Goal: Subscribe to service/newsletter

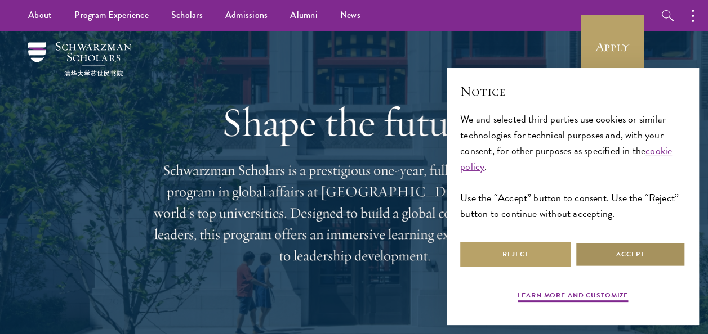
click at [594, 258] on button "Accept" at bounding box center [630, 254] width 110 height 25
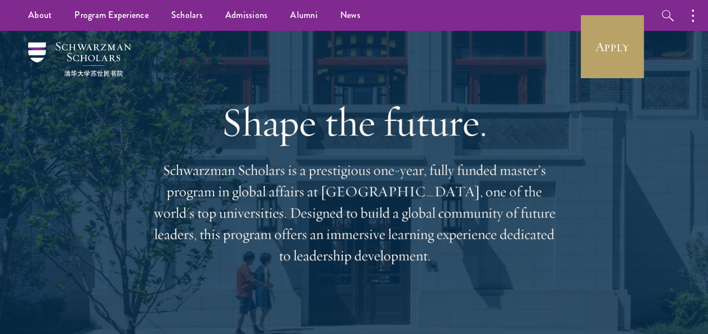
click at [594, 258] on div "Shape the future. Schwarzman Scholars is a prestigious one-year, fully funded m…" at bounding box center [354, 182] width 640 height 303
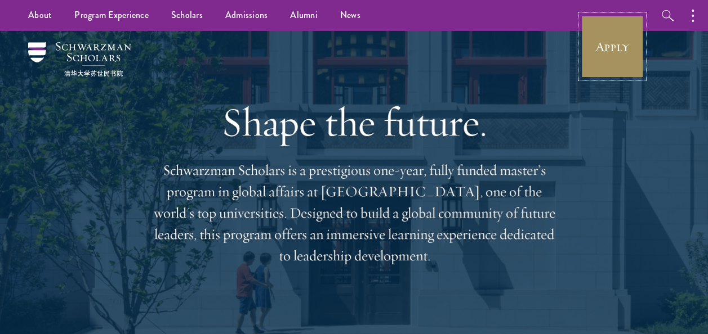
click at [629, 54] on link "Apply" at bounding box center [611, 46] width 63 height 63
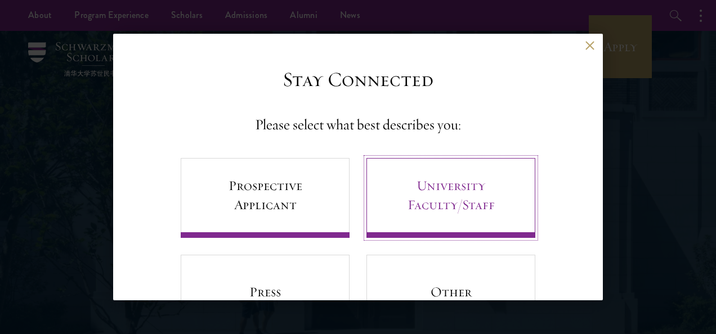
click at [456, 186] on link "University Faculty/Staff" at bounding box center [450, 198] width 169 height 80
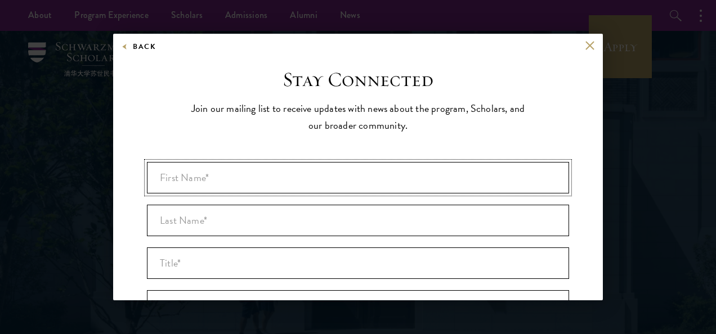
click at [239, 171] on input "First Name* *" at bounding box center [358, 178] width 422 height 32
type input "feven"
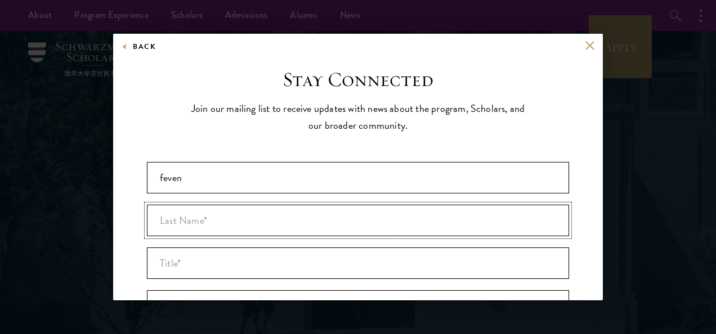
type input "addis"
type input "Ethiopia"
type input "[EMAIL_ADDRESS][DOMAIN_NAME]"
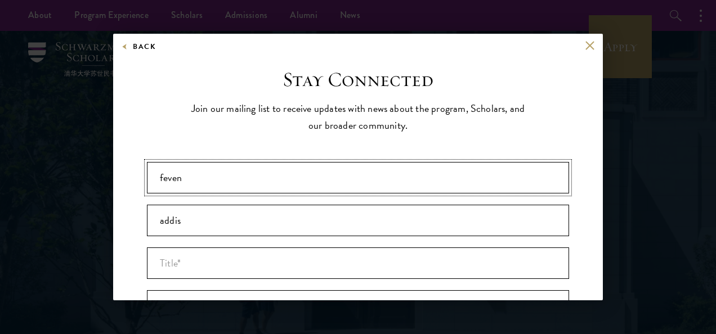
scroll to position [254, 0]
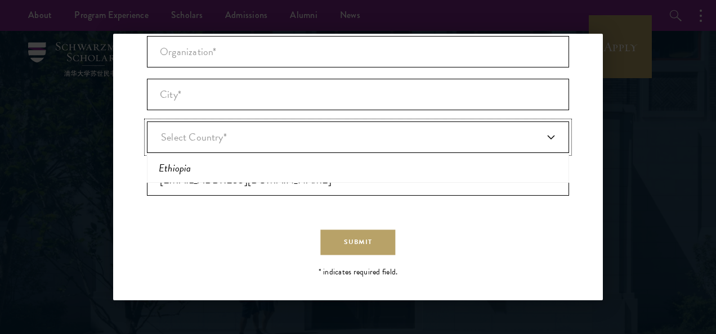
click at [301, 136] on link "Select Country*" at bounding box center [358, 138] width 422 height 32
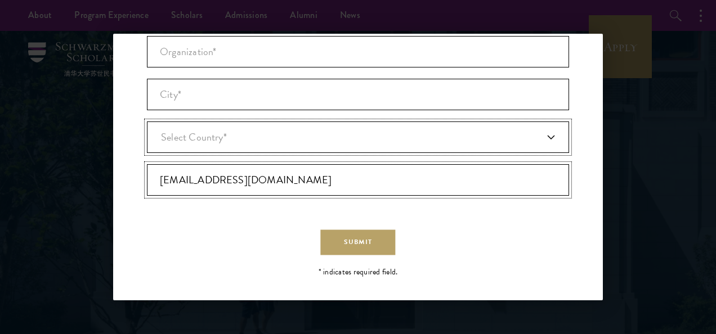
click at [185, 179] on input "[EMAIL_ADDRESS][DOMAIN_NAME]" at bounding box center [358, 180] width 422 height 32
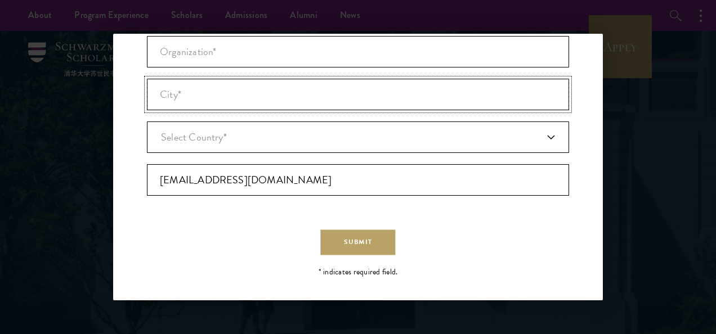
click at [204, 95] on input "City* *" at bounding box center [358, 95] width 422 height 32
click at [204, 183] on input "[EMAIL_ADDRESS][DOMAIN_NAME]" at bounding box center [358, 180] width 422 height 32
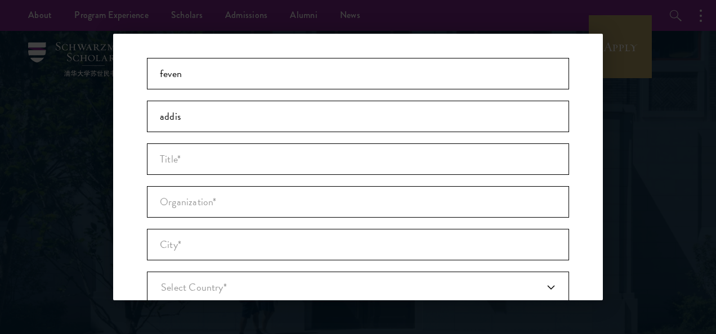
scroll to position [0, 0]
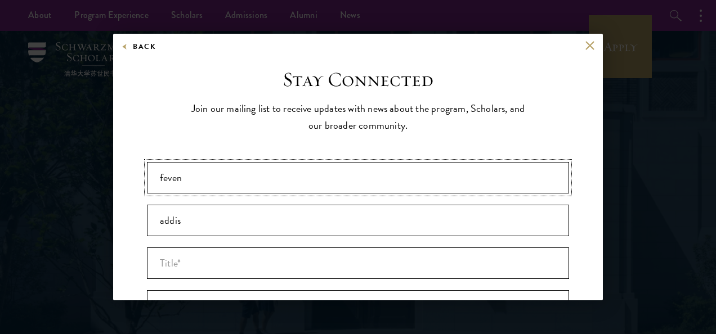
click at [216, 177] on input "feven" at bounding box center [358, 178] width 422 height 32
type input "f"
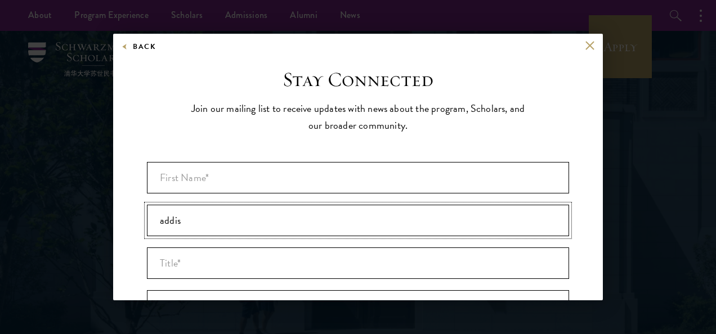
click at [187, 222] on input "addis" at bounding box center [358, 221] width 422 height 32
type input "a"
type input "addis"
type input "feven"
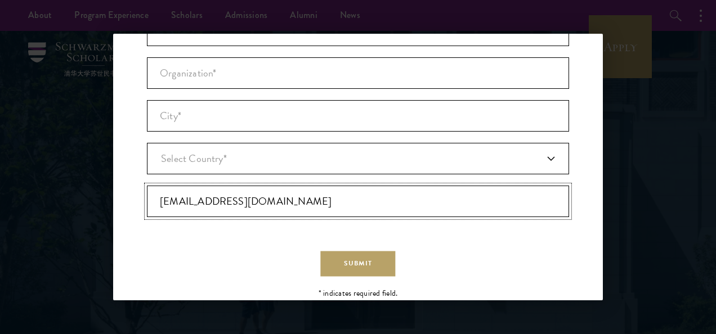
click at [230, 195] on input "[EMAIL_ADDRESS][DOMAIN_NAME]" at bounding box center [358, 202] width 422 height 32
type input "[EMAIL_ADDRESS][DOMAIN_NAME]"
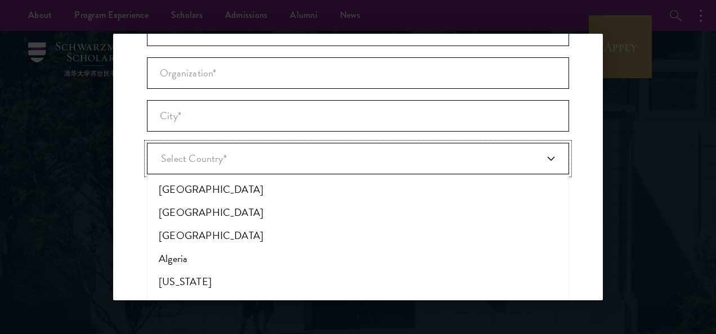
click at [256, 165] on link "Select Country*" at bounding box center [358, 159] width 422 height 32
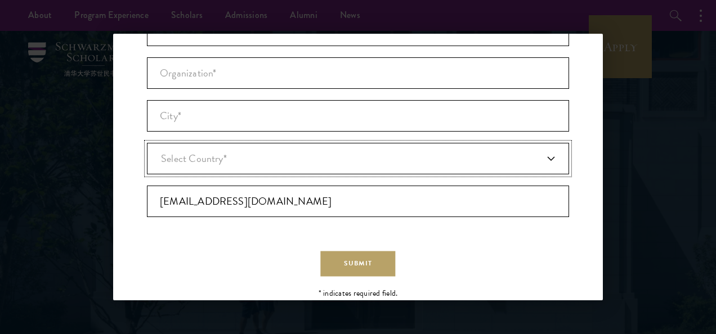
click at [257, 155] on link "Select Country*" at bounding box center [358, 159] width 422 height 32
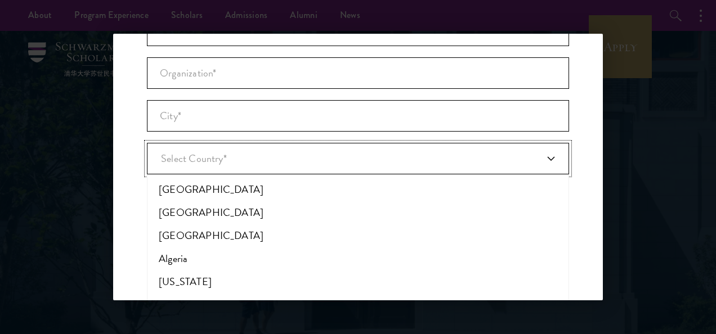
click at [257, 155] on link "Select Country*" at bounding box center [358, 159] width 422 height 32
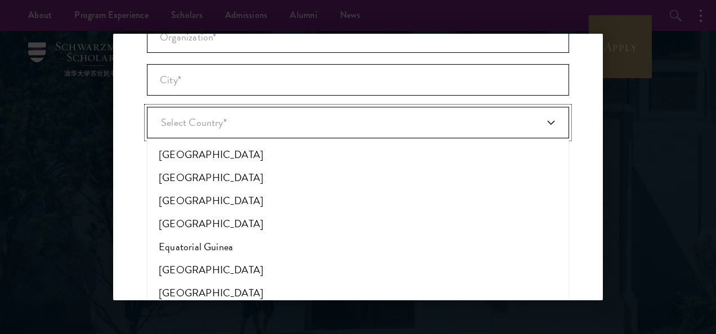
scroll to position [1505, 0]
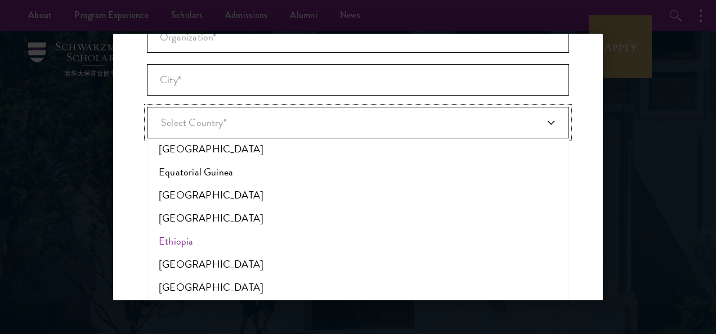
click at [186, 238] on li "Ethiopia" at bounding box center [357, 241] width 415 height 23
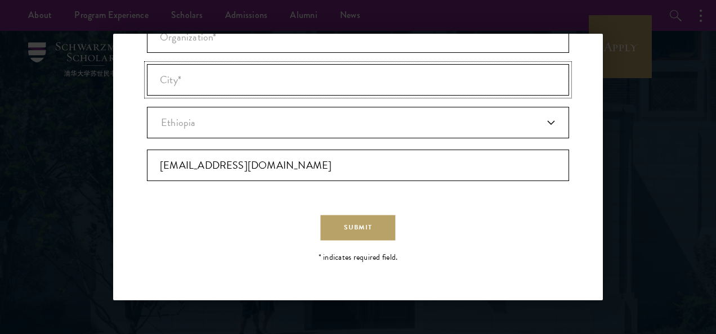
click at [195, 85] on input "City* *" at bounding box center [358, 80] width 422 height 32
type input "[PERSON_NAME]"
type input "Ethiopia"
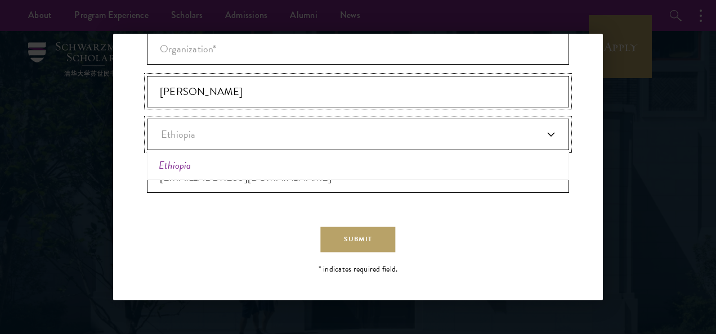
scroll to position [254, 0]
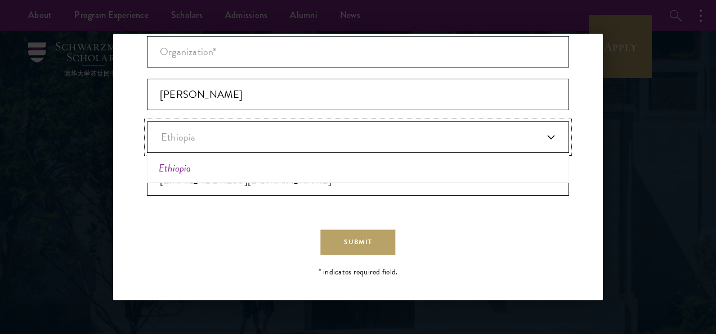
click at [184, 163] on em "Ethiopia" at bounding box center [175, 167] width 33 height 15
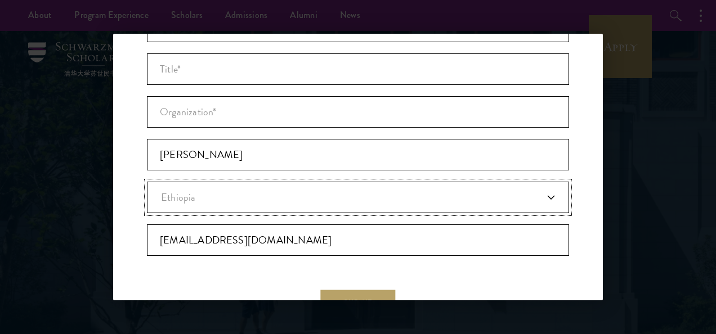
scroll to position [187, 0]
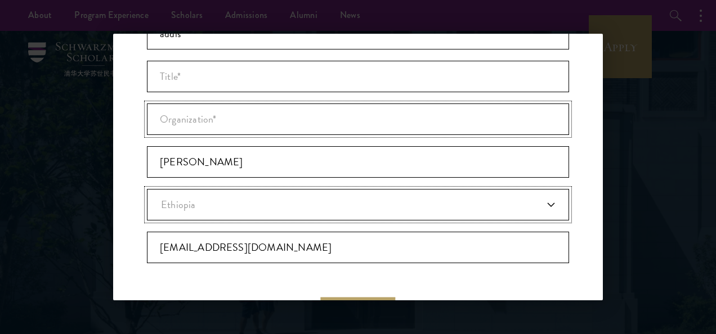
click at [229, 124] on input "Organization *" at bounding box center [358, 120] width 422 height 32
type input "[PERSON_NAME]"
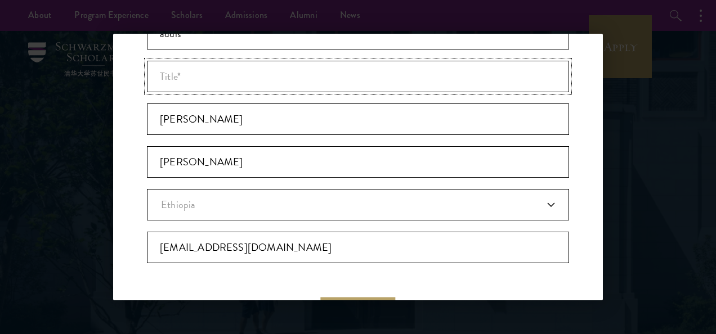
click at [214, 80] on input "Title *" at bounding box center [358, 77] width 422 height 32
type input "e"
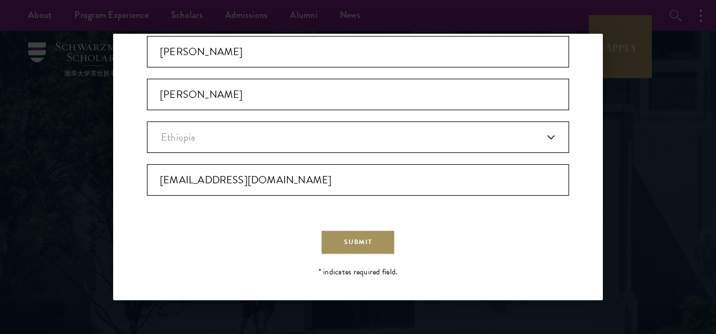
type input "bachlor"
click at [357, 239] on span "Submit" at bounding box center [358, 242] width 28 height 10
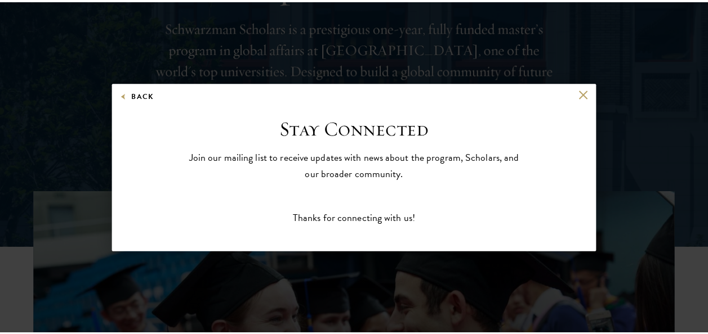
scroll to position [0, 0]
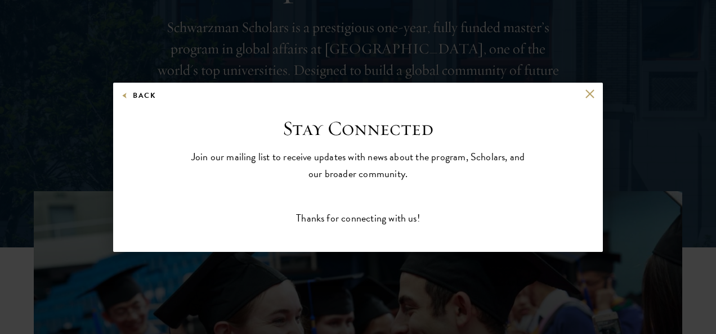
drag, startPoint x: 601, startPoint y: 214, endPoint x: 558, endPoint y: 109, distance: 113.1
click at [566, 145] on div "Back Stay Connected Please select what best describes you: Prospective Applican…" at bounding box center [358, 167] width 490 height 169
click at [588, 93] on button at bounding box center [590, 94] width 10 height 10
